Goal: Task Accomplishment & Management: Manage account settings

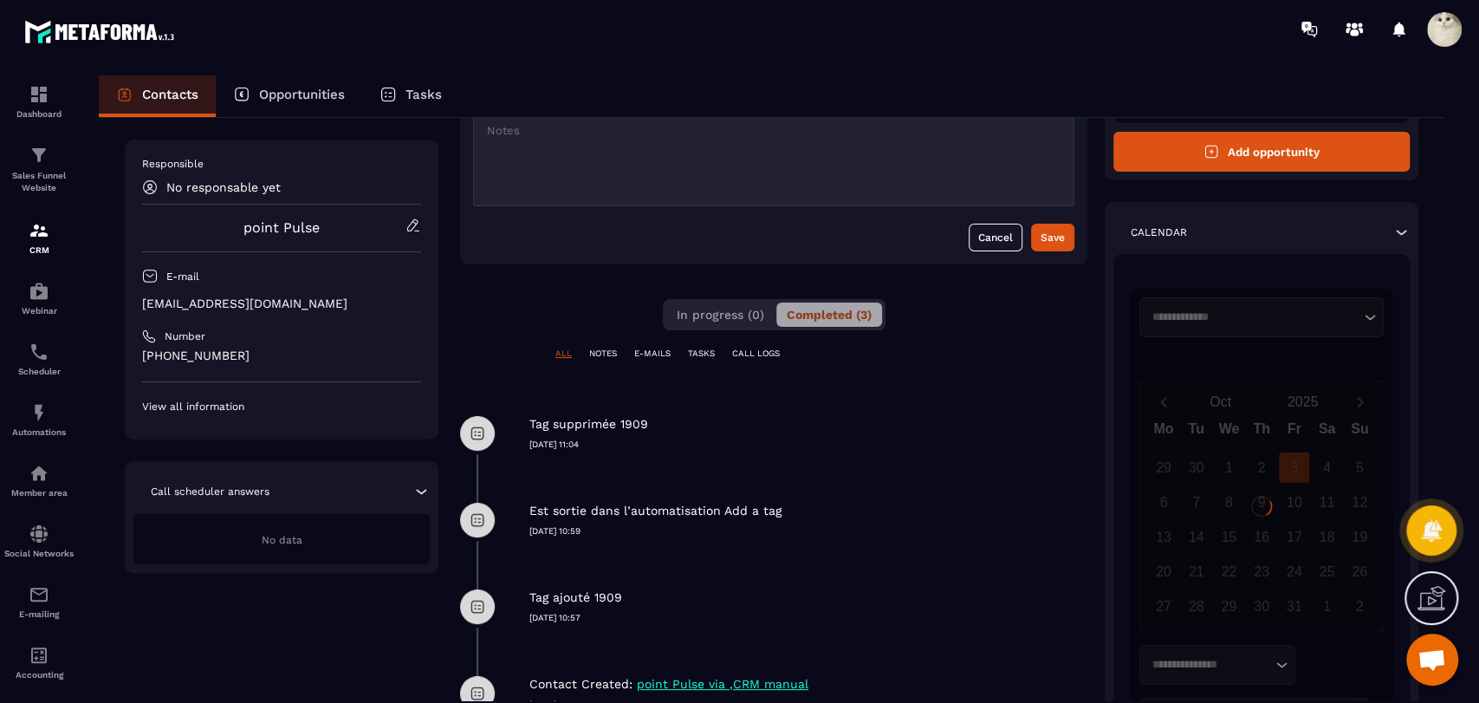
scroll to position [161, 0]
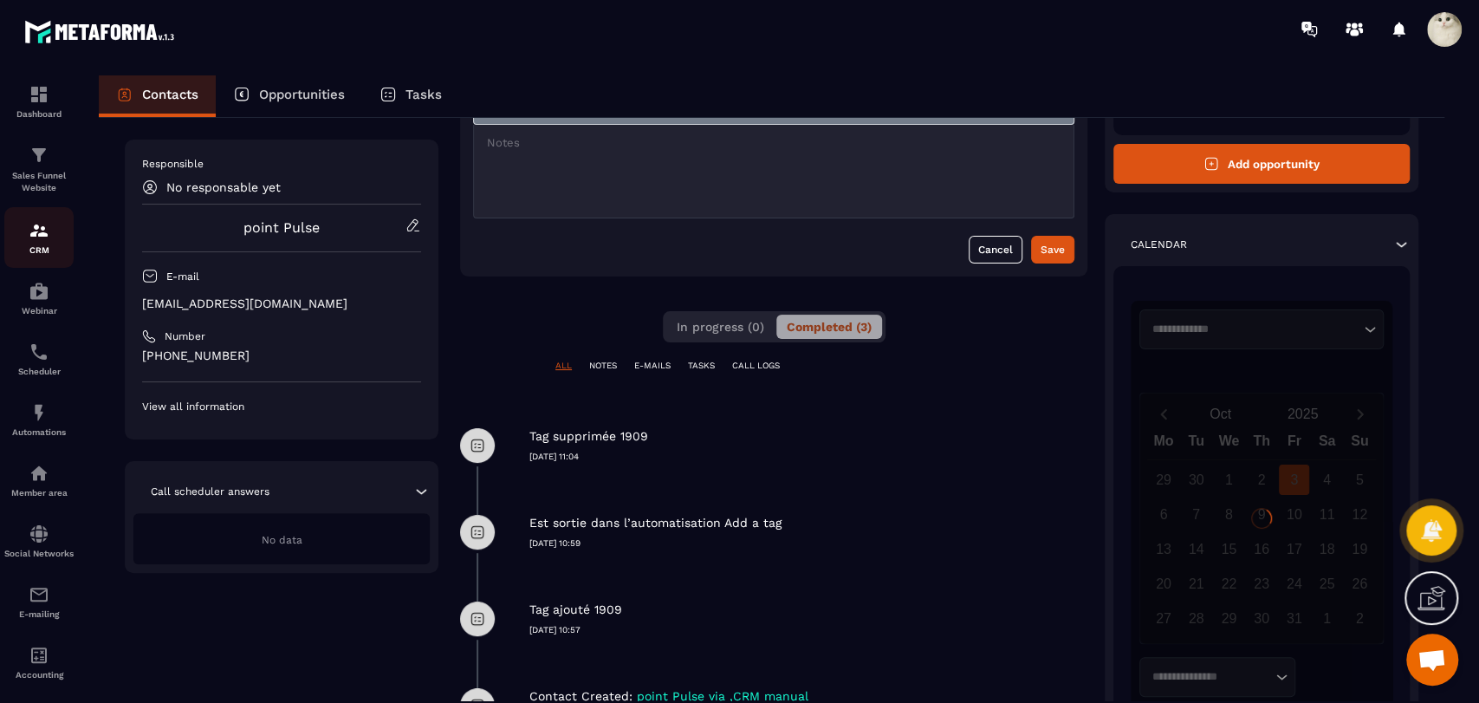
click at [43, 249] on p "CRM" at bounding box center [38, 250] width 69 height 10
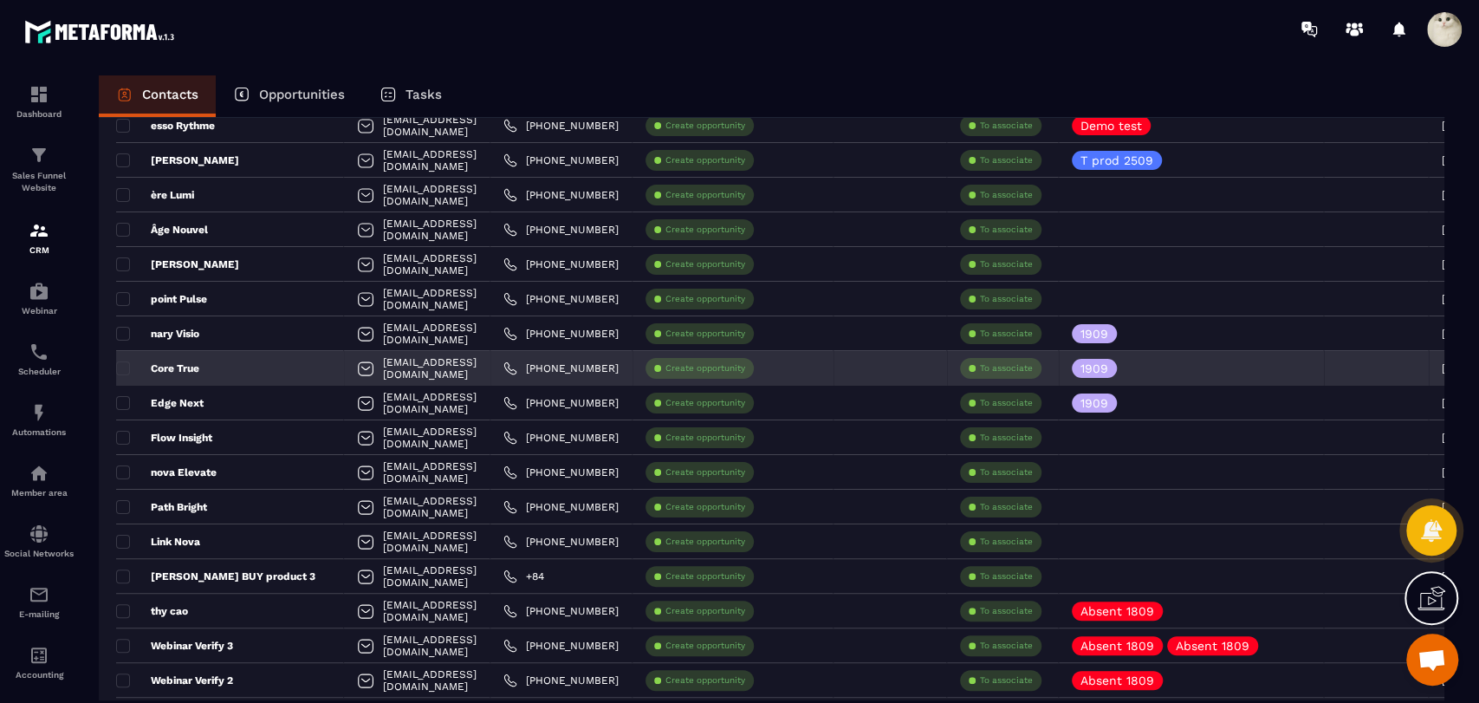
scroll to position [158, 0]
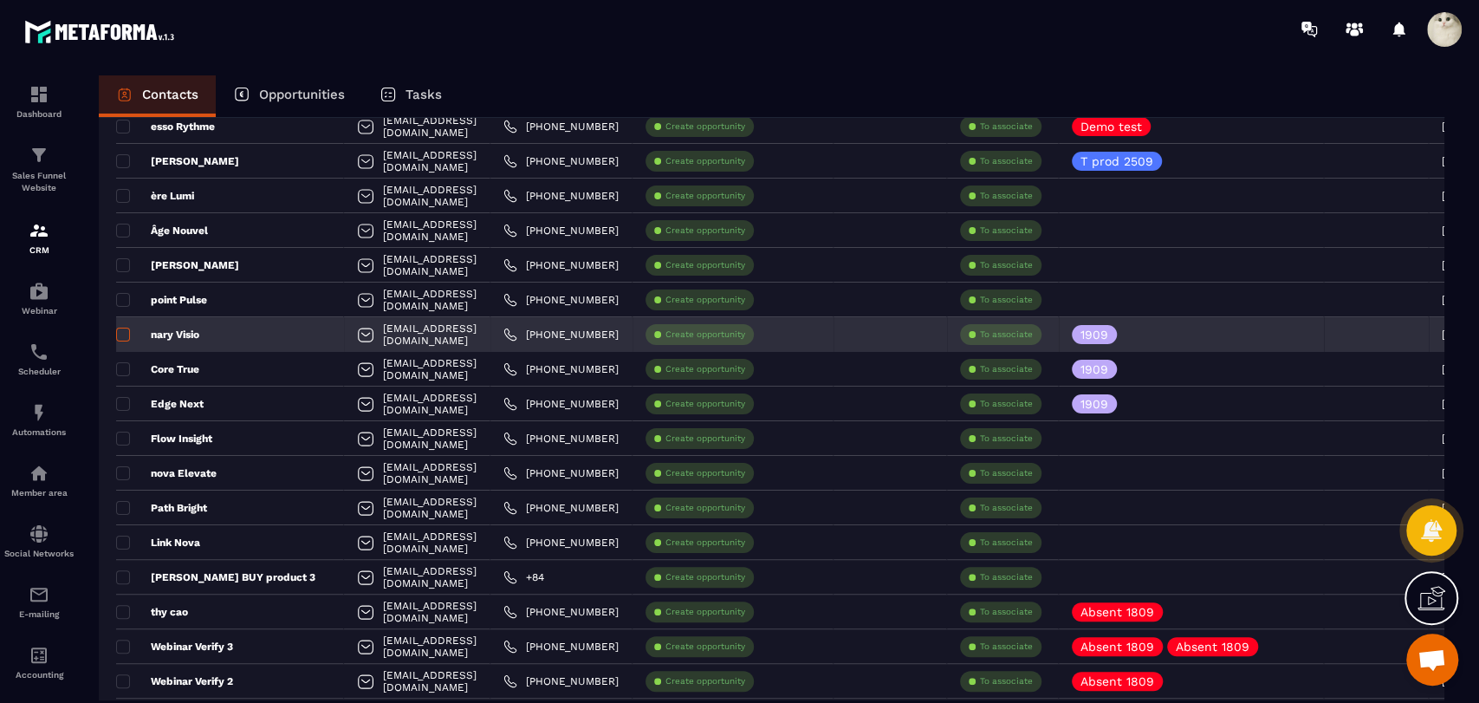
click at [119, 340] on span at bounding box center [123, 335] width 14 height 14
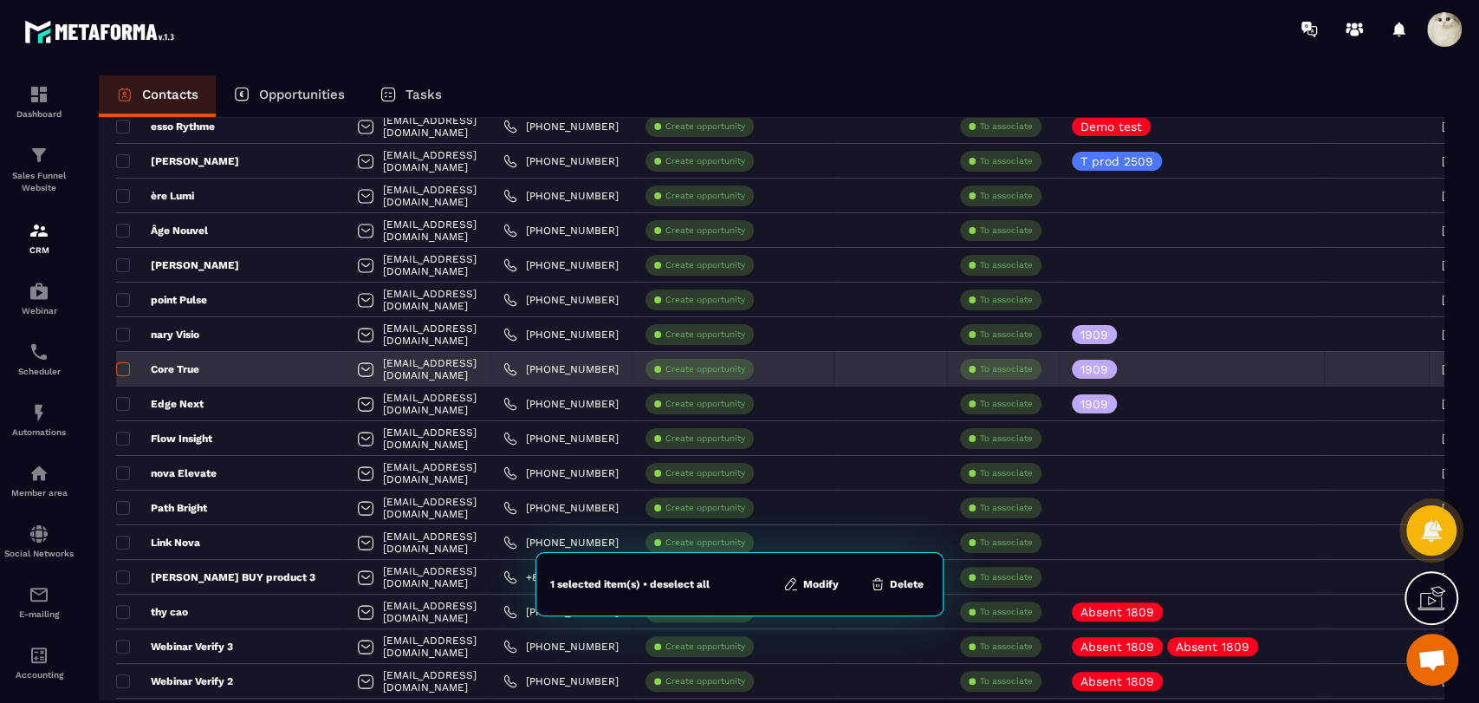
click at [121, 369] on span at bounding box center [123, 369] width 14 height 14
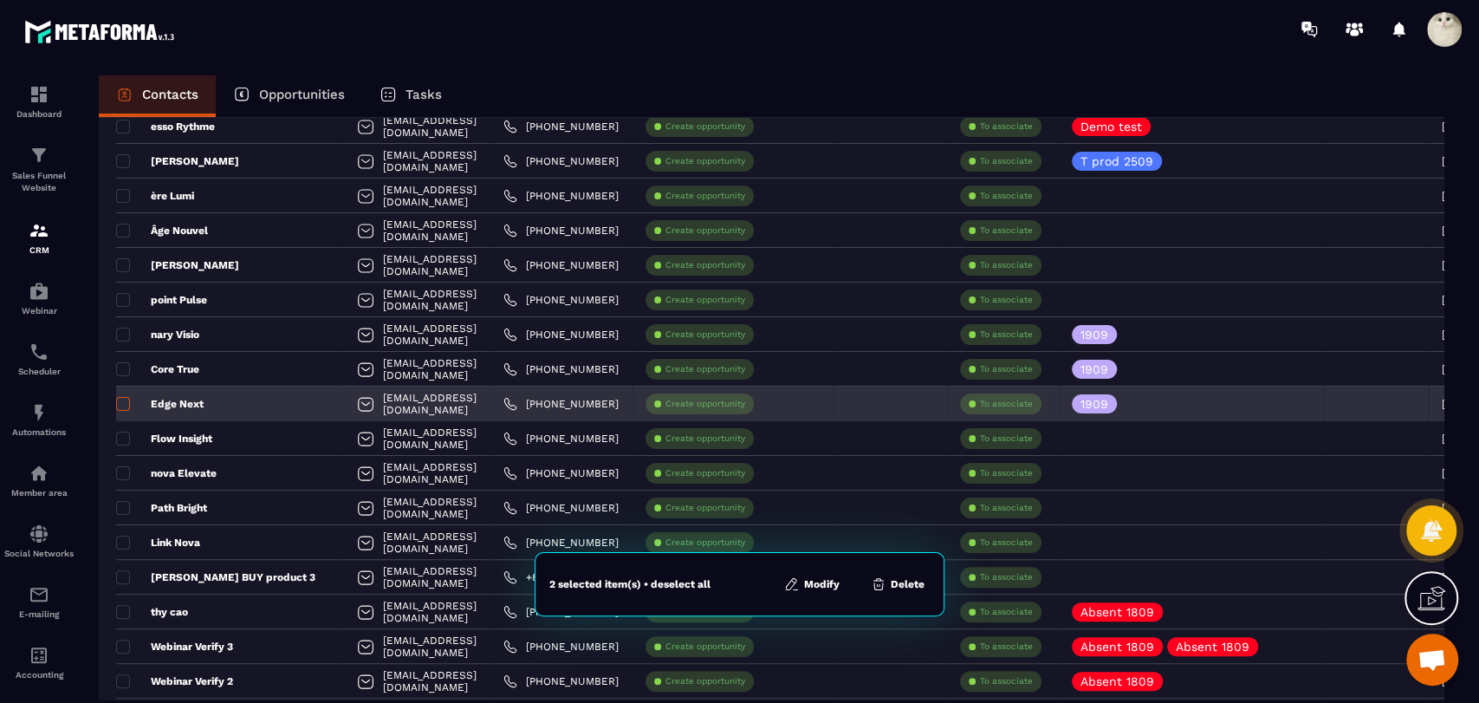
click at [120, 402] on span at bounding box center [123, 404] width 14 height 14
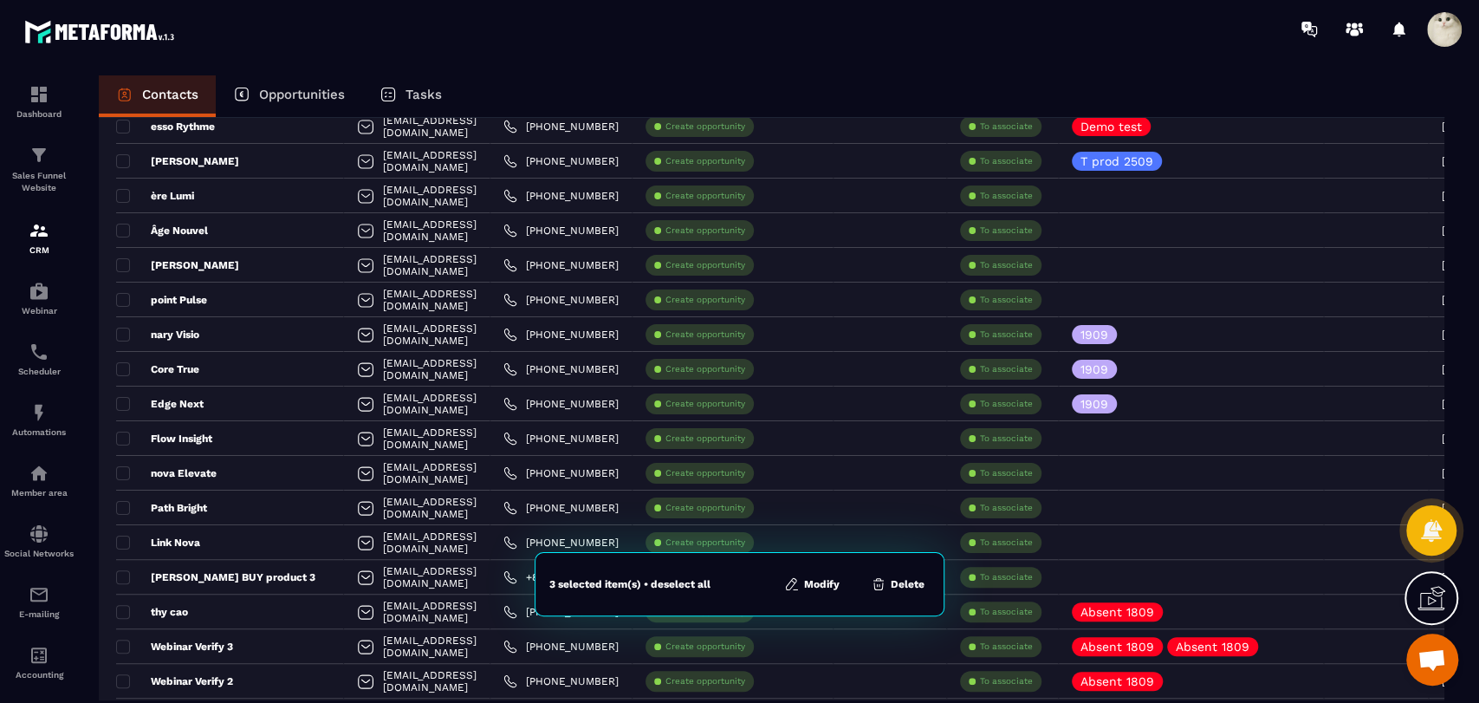
click at [817, 584] on button "Modify" at bounding box center [812, 583] width 66 height 17
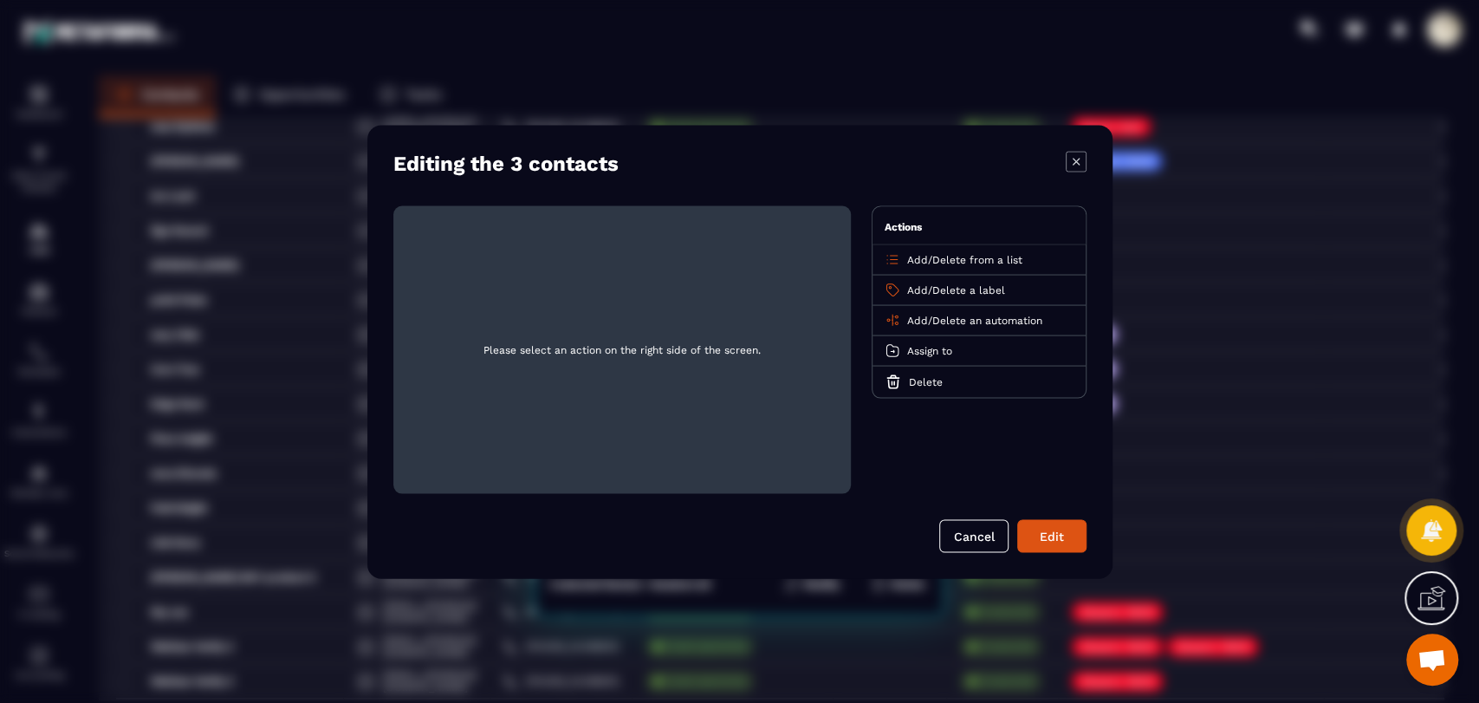
click at [922, 316] on span "Add" at bounding box center [917, 320] width 21 height 12
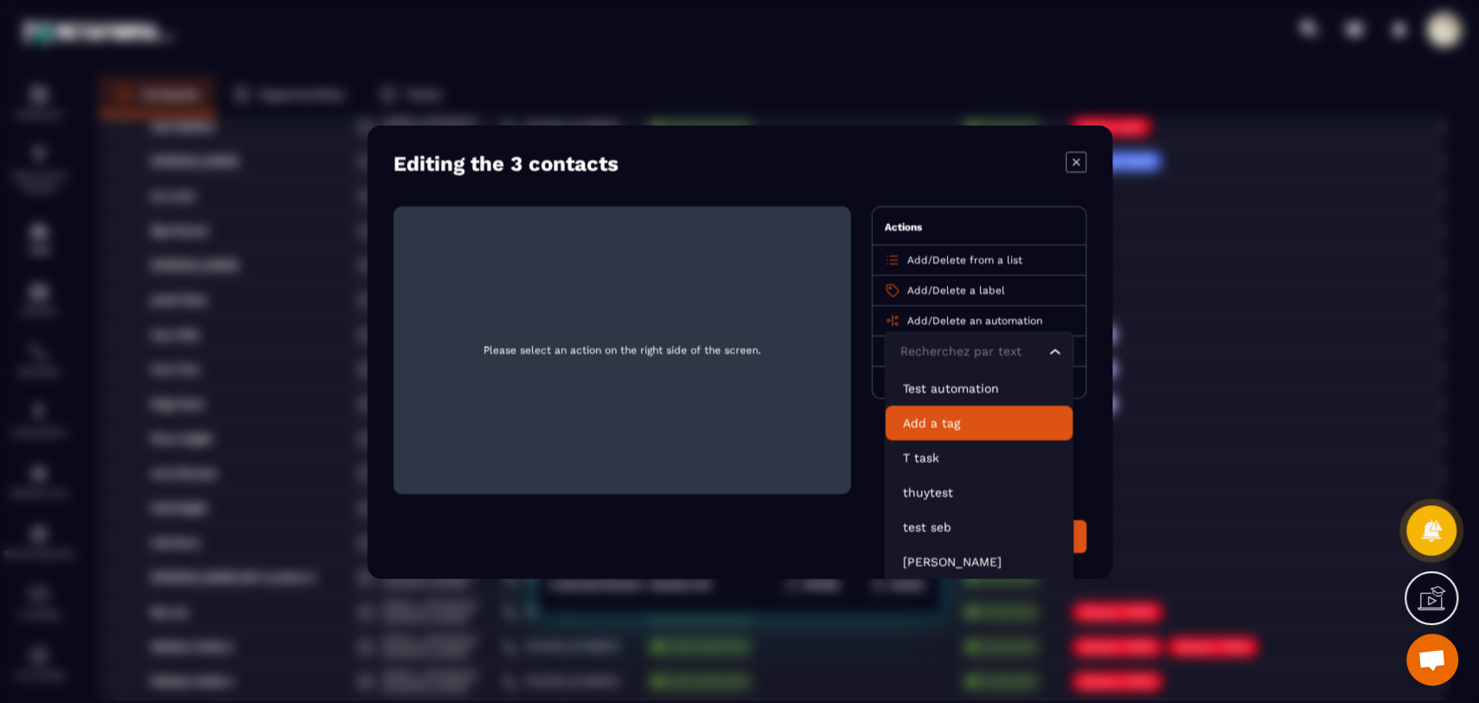
click at [968, 425] on p "Add a tag" at bounding box center [979, 421] width 153 height 17
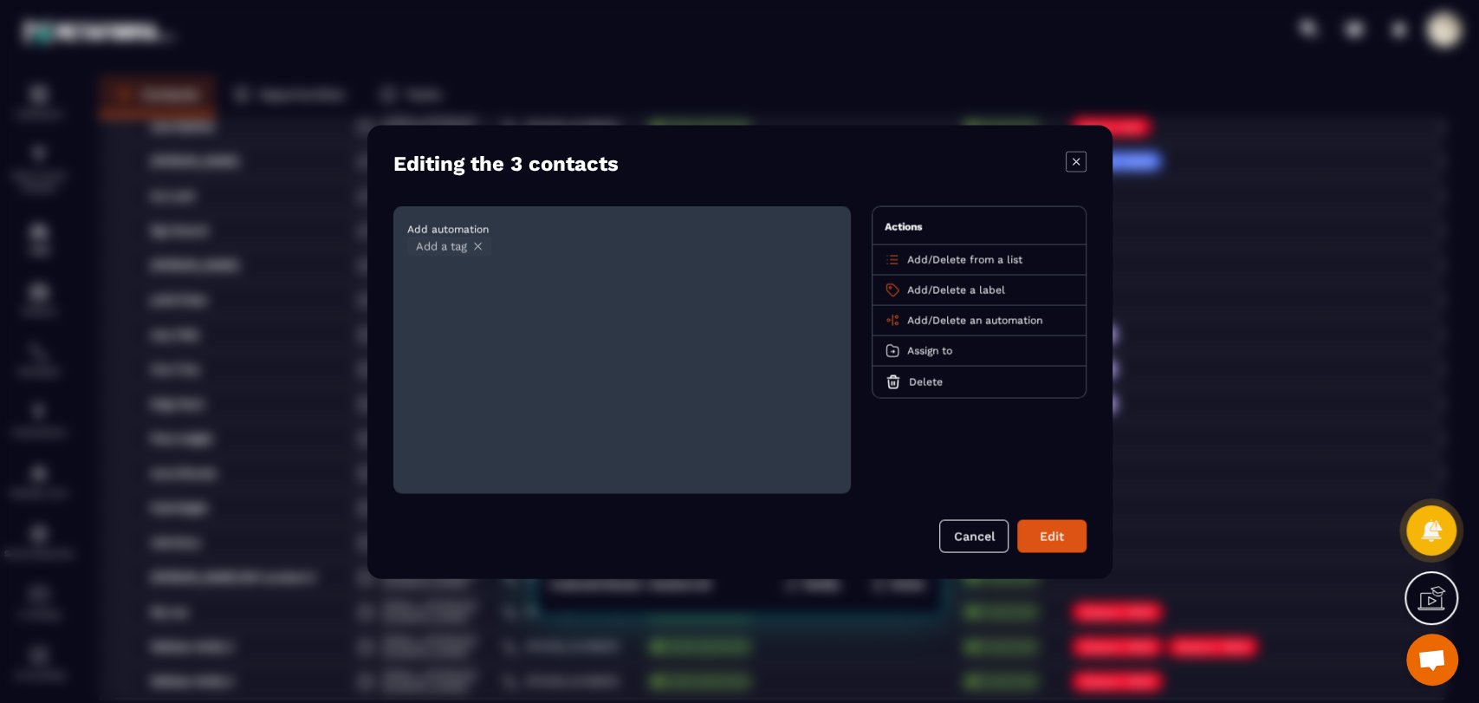
click at [1051, 536] on button "Edit" at bounding box center [1051, 535] width 69 height 33
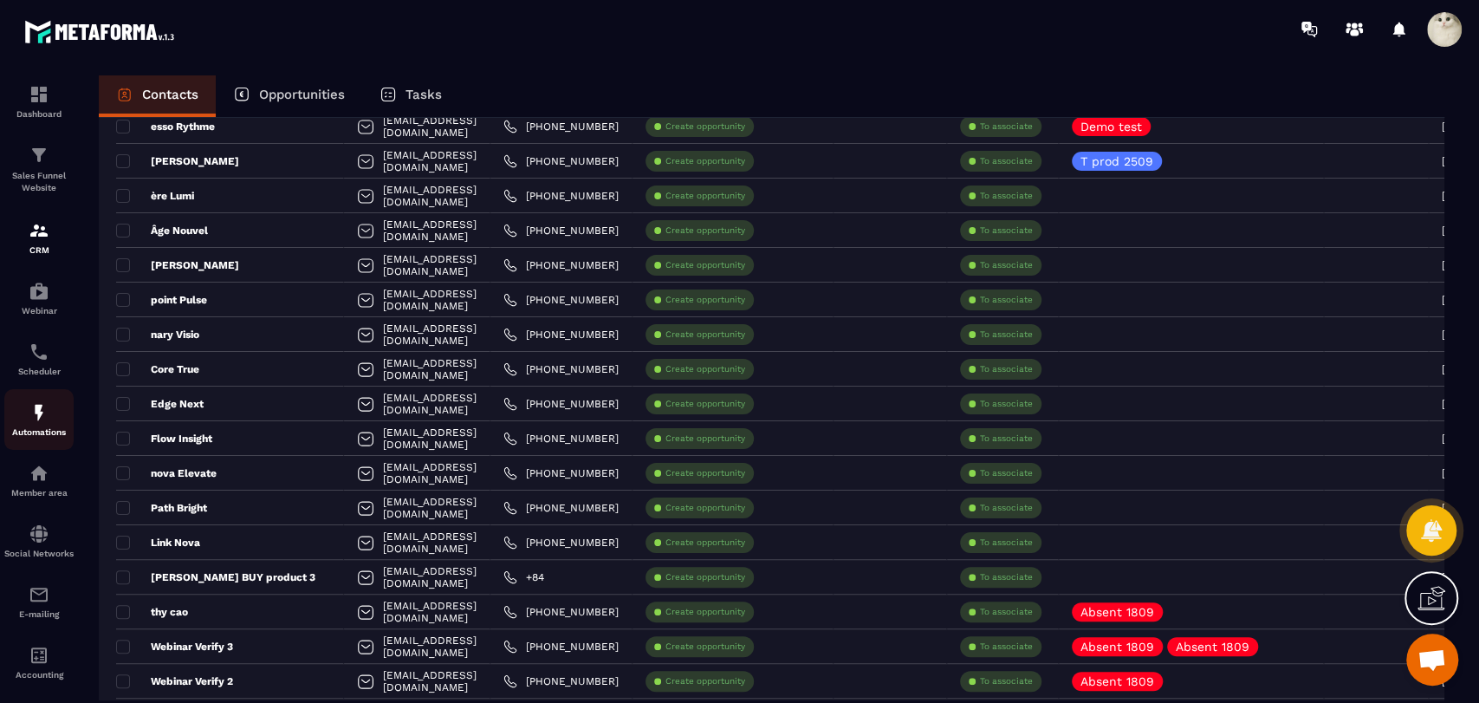
click at [49, 425] on div "Automations" at bounding box center [38, 419] width 69 height 35
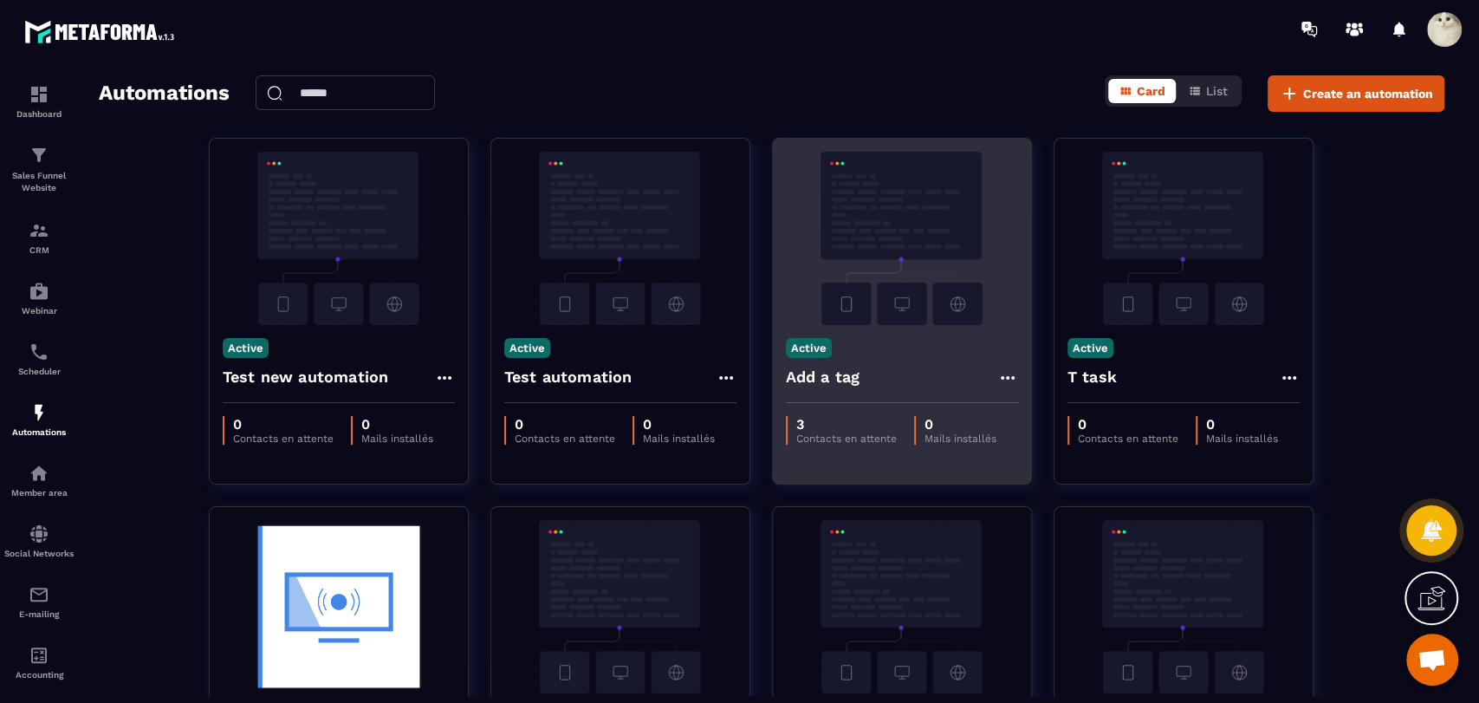
click at [1006, 370] on icon at bounding box center [1007, 377] width 21 height 21
click at [1029, 416] on icon at bounding box center [1023, 417] width 16 height 16
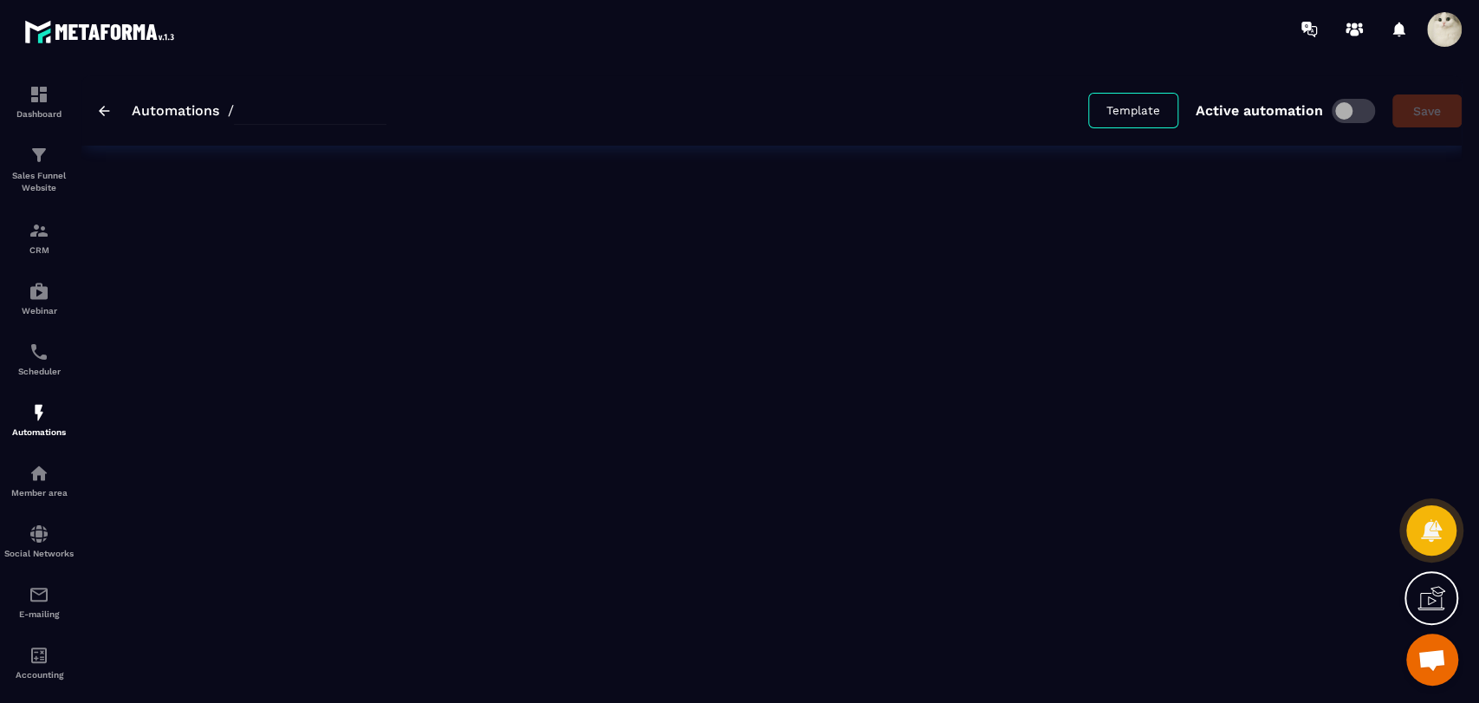
type input "*********"
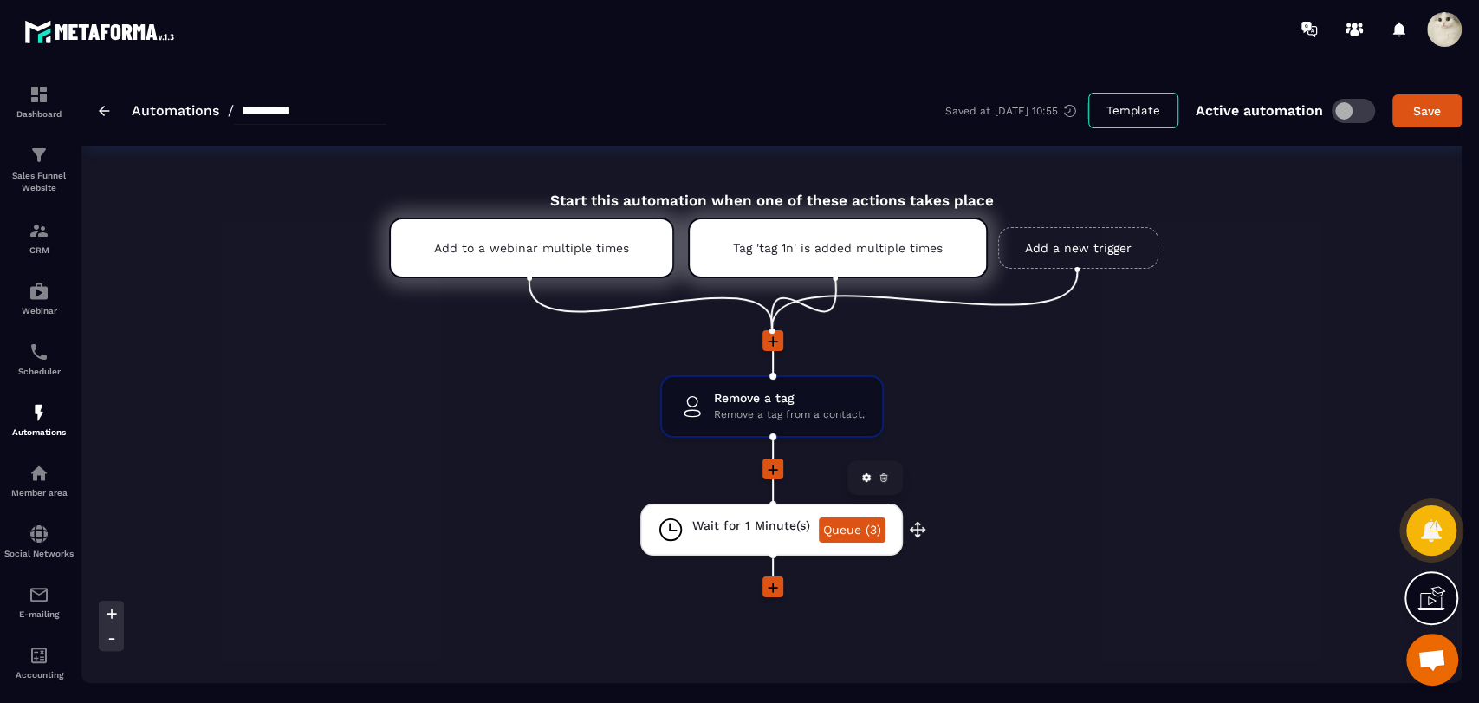
click at [853, 524] on link "Queue (3)" at bounding box center [852, 529] width 67 height 25
click at [864, 521] on link "Queue (3)" at bounding box center [852, 529] width 67 height 25
click at [854, 535] on link "Queue (3)" at bounding box center [852, 529] width 67 height 25
